Goal: Information Seeking & Learning: Check status

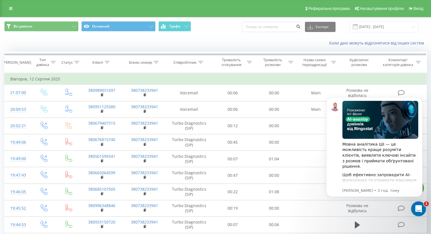
click at [417, 205] on icon "Відкрити програму для спілкування Intercom" at bounding box center [417, 208] width 9 height 9
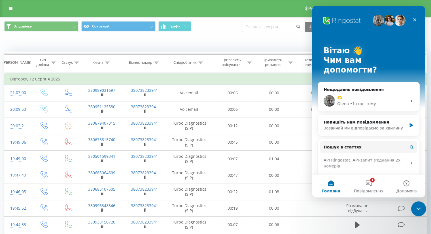
click at [415, 206] on icon "Закрити програму для спілкування Intercom" at bounding box center [418, 208] width 7 height 7
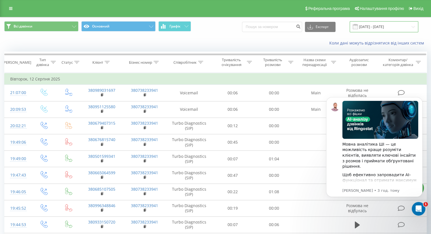
click at [379, 26] on input "[DATE] - [DATE]" at bounding box center [384, 26] width 69 height 11
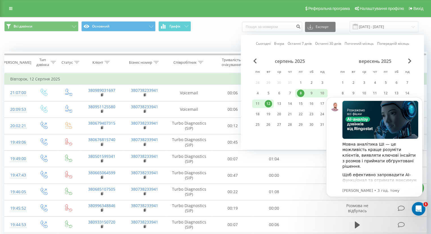
click at [270, 103] on div "12" at bounding box center [268, 103] width 7 height 7
click at [200, 45] on div "Коли дані можуть відрізнятися вiд інших систем" at bounding box center [296, 43] width 269 height 6
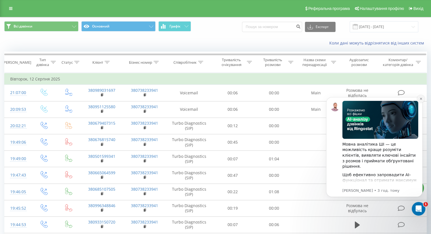
click at [420, 98] on icon "Dismiss notification" at bounding box center [421, 98] width 3 height 3
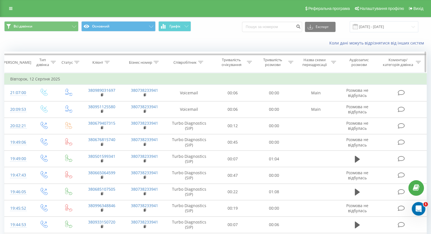
click at [202, 64] on div at bounding box center [200, 62] width 5 height 5
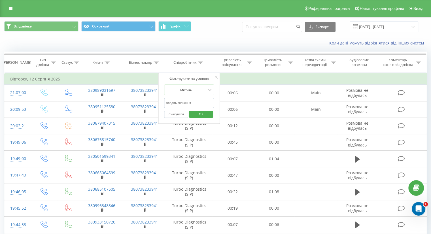
click at [187, 99] on input "text" at bounding box center [189, 103] width 50 height 10
type input "ципляков"
click at [196, 111] on span "OK" at bounding box center [201, 114] width 16 height 9
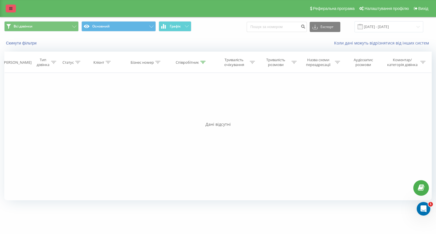
click at [8, 9] on link at bounding box center [11, 9] width 10 height 8
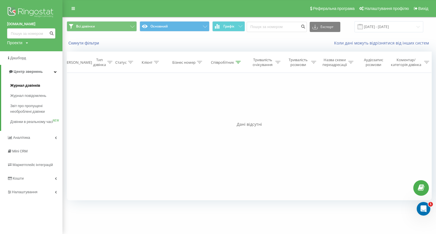
click at [23, 84] on span "Журнал дзвінків" at bounding box center [25, 86] width 30 height 6
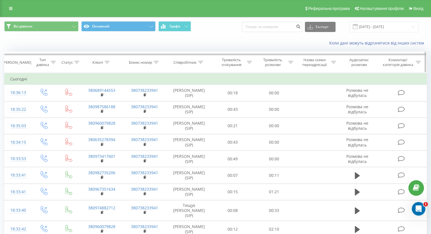
click at [199, 62] on icon at bounding box center [200, 62] width 5 height 3
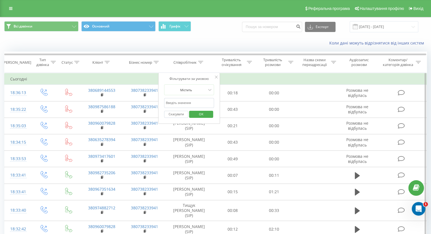
click at [181, 101] on input "text" at bounding box center [189, 103] width 50 height 10
type input "ципляков"
click at [197, 114] on span "OK" at bounding box center [201, 114] width 16 height 9
